Goal: Task Accomplishment & Management: Manage account settings

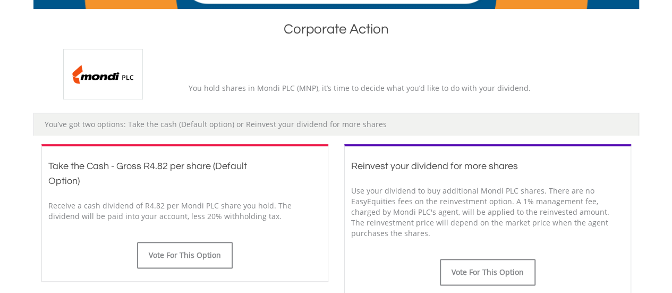
scroll to position [265, 0]
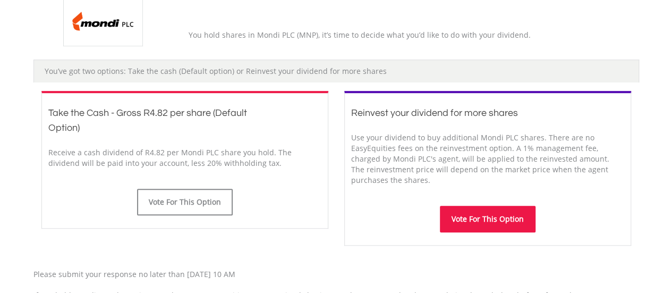
click at [494, 216] on button "Vote For This Option" at bounding box center [488, 218] width 96 height 27
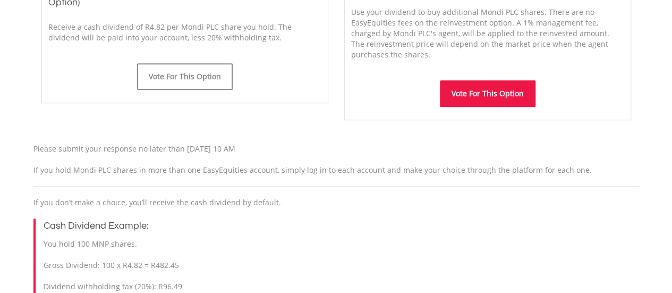
scroll to position [425, 0]
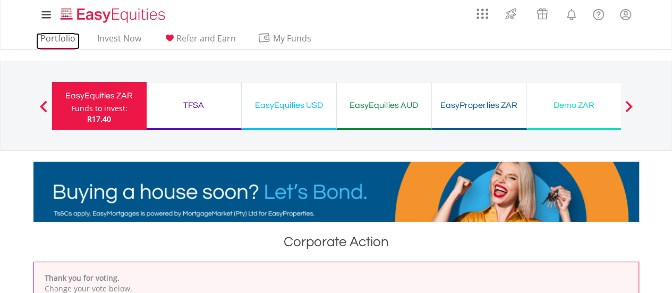
click at [51, 33] on link "Portfolio" at bounding box center [58, 41] width 44 height 16
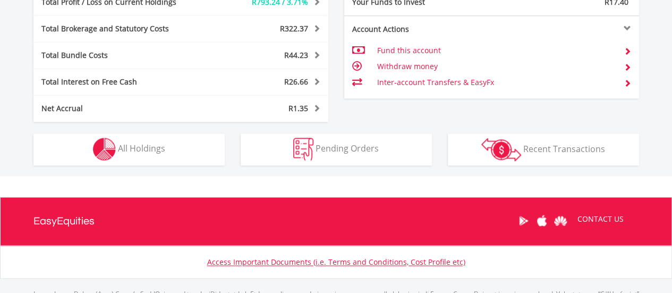
scroll to position [102, 202]
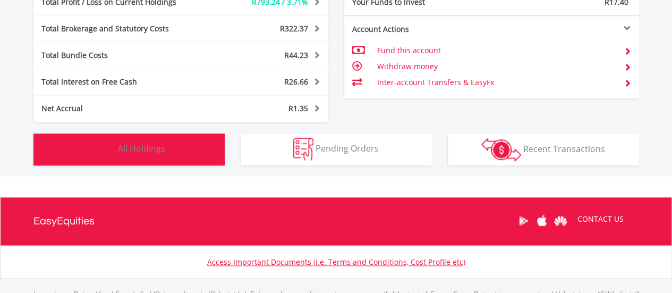
click at [154, 146] on span "All Holdings" at bounding box center [141, 148] width 47 height 12
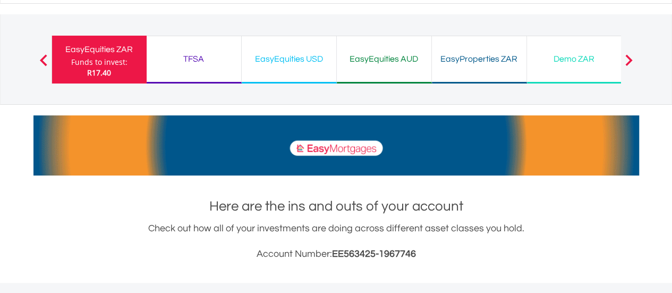
scroll to position [0, 0]
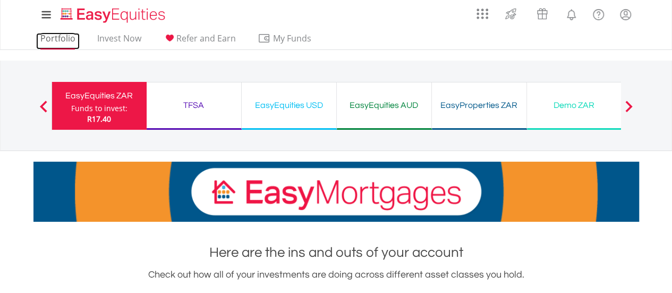
click at [59, 35] on link "Portfolio" at bounding box center [58, 41] width 44 height 16
